Goal: Navigation & Orientation: Go to known website

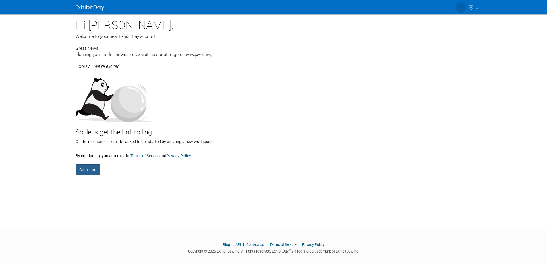
click at [84, 171] on button "Continue" at bounding box center [88, 169] width 25 height 11
